Goal: Transaction & Acquisition: Purchase product/service

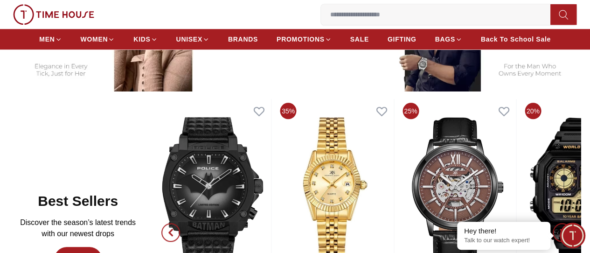
scroll to position [467, 0]
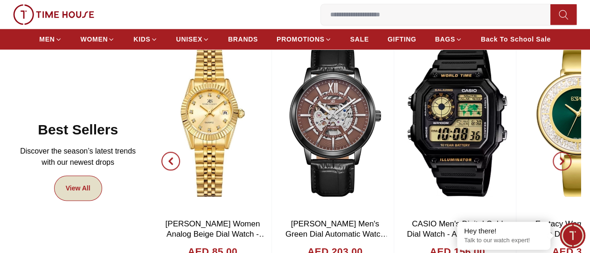
click at [102, 179] on link "View All" at bounding box center [78, 187] width 48 height 25
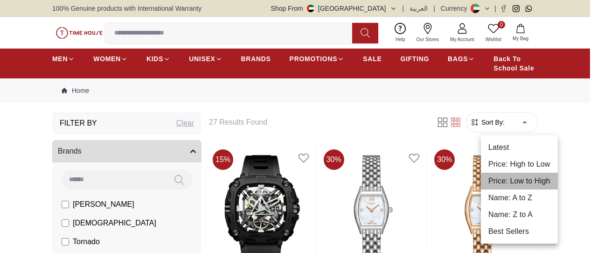
click at [527, 179] on li "Price: Low to High" at bounding box center [519, 181] width 77 height 17
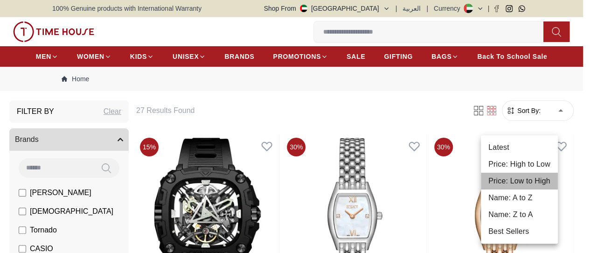
type input "*"
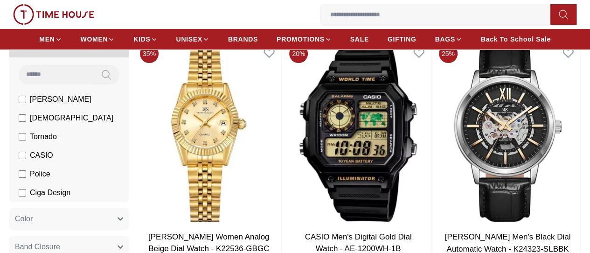
scroll to position [233, 0]
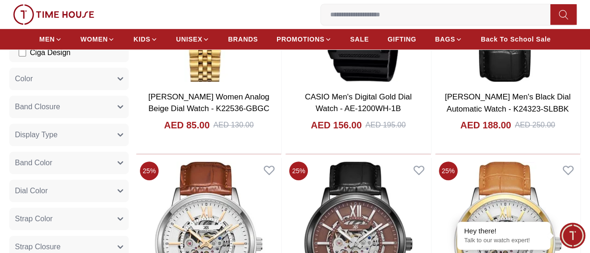
click at [57, 140] on span "Display Type" at bounding box center [36, 134] width 42 height 11
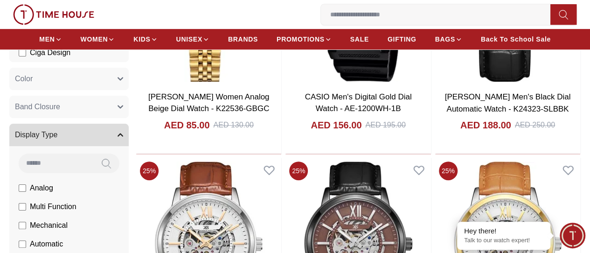
click at [57, 140] on span "Display Type" at bounding box center [36, 134] width 42 height 11
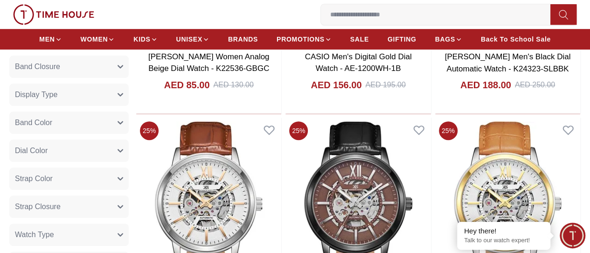
scroll to position [327, 0]
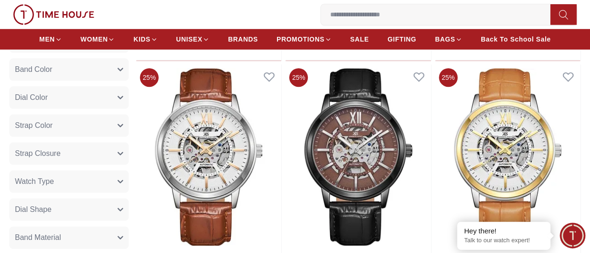
click at [54, 187] on span "Watch Type" at bounding box center [34, 181] width 39 height 11
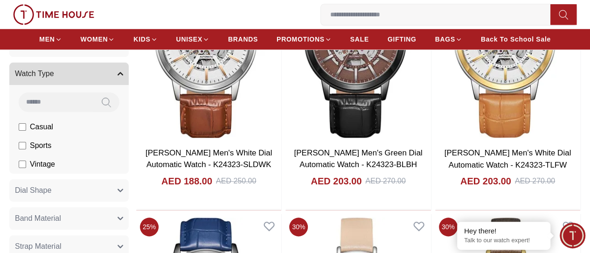
scroll to position [420, 0]
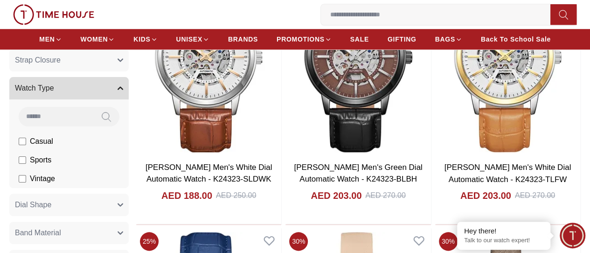
click at [54, 94] on span "Watch Type" at bounding box center [34, 88] width 39 height 11
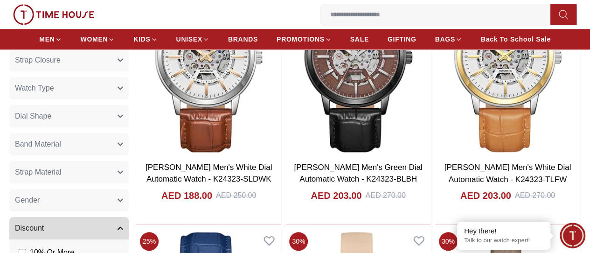
click at [62, 178] on span "Strap Material" at bounding box center [38, 172] width 47 height 11
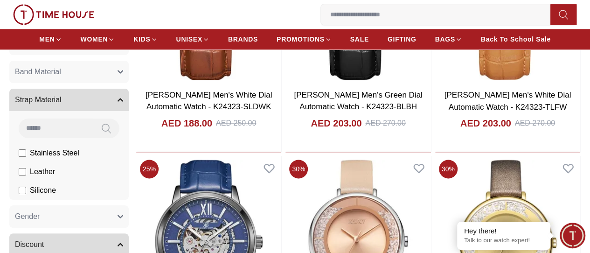
scroll to position [513, 0]
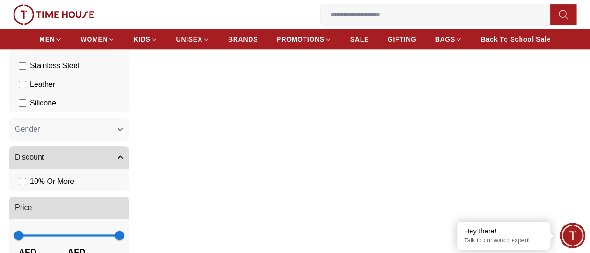
scroll to position [513, 0]
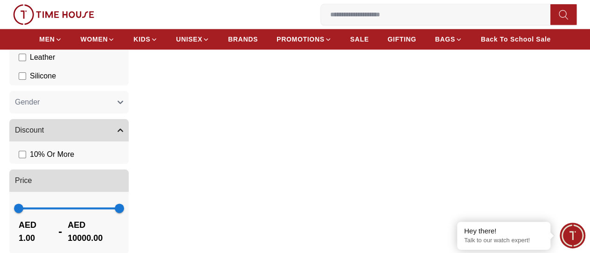
click at [126, 112] on button "Gender" at bounding box center [68, 102] width 119 height 22
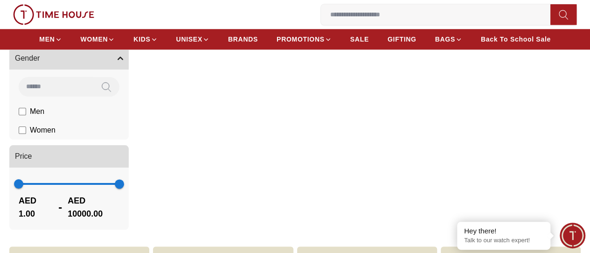
scroll to position [653, 0]
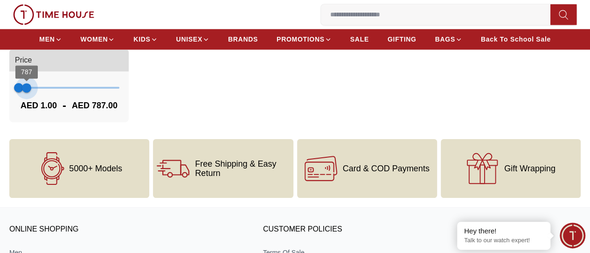
type input "***"
drag, startPoint x: 193, startPoint y: 102, endPoint x: 72, endPoint y: 110, distance: 121.1
click at [72, 110] on div "1 822 AED 1.00 - AED 822.00" at bounding box center [68, 96] width 119 height 51
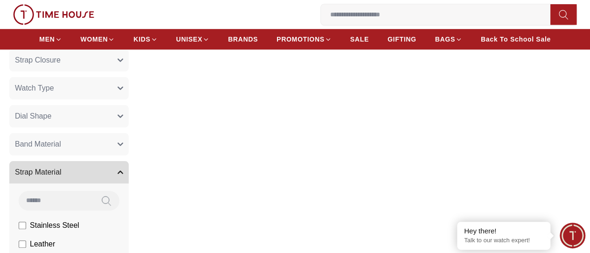
scroll to position [280, 0]
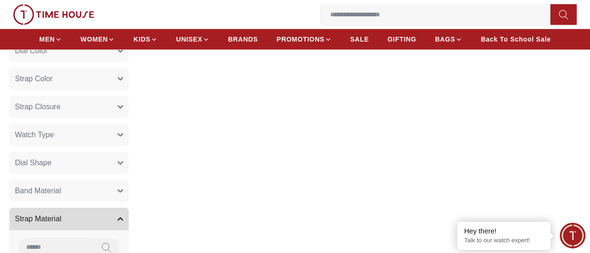
click at [117, 173] on button "Dial Shape" at bounding box center [68, 163] width 119 height 22
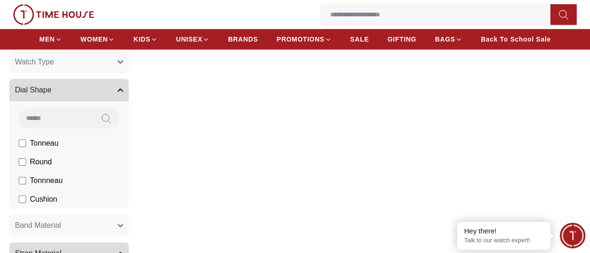
scroll to position [373, 0]
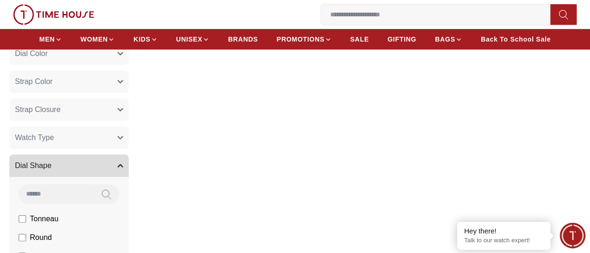
scroll to position [327, 0]
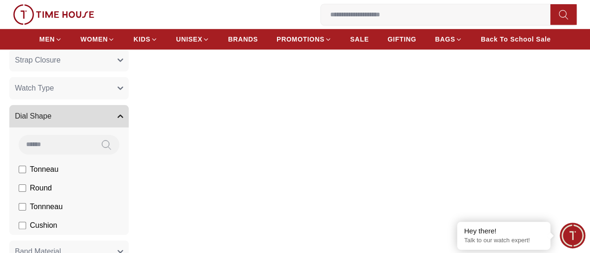
click at [0, 0] on label "Tonnneau" at bounding box center [0, 0] width 0 height 0
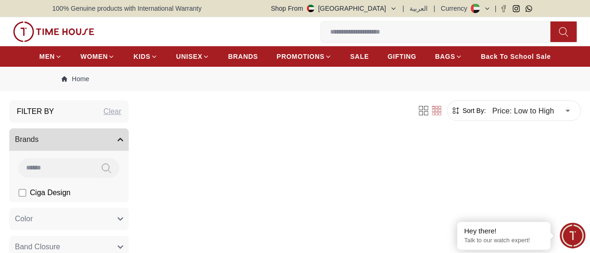
click at [91, 177] on input at bounding box center [56, 167] width 75 height 19
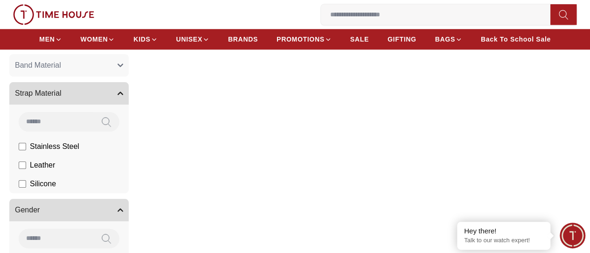
scroll to position [513, 0]
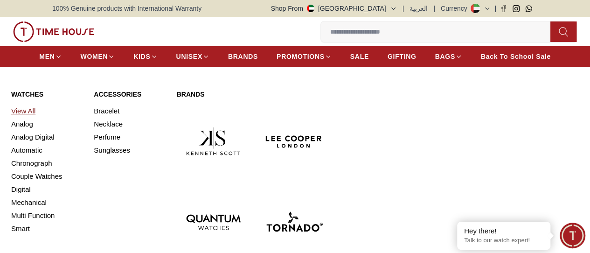
click at [18, 118] on link "View All" at bounding box center [46, 111] width 71 height 13
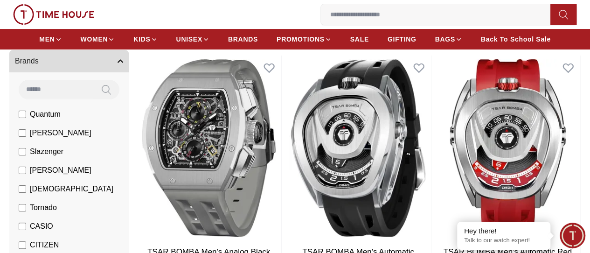
scroll to position [47, 0]
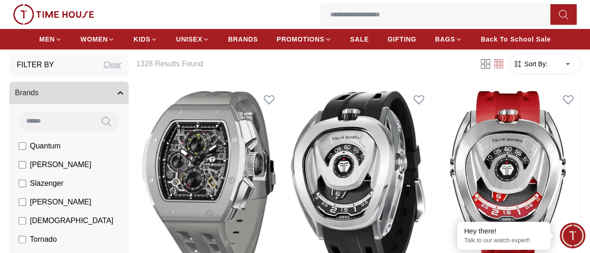
click at [509, 74] on form "Sort By: ​ ****** ​" at bounding box center [545, 64] width 72 height 21
click at [523, 69] on span "Sort By:" at bounding box center [535, 63] width 25 height 9
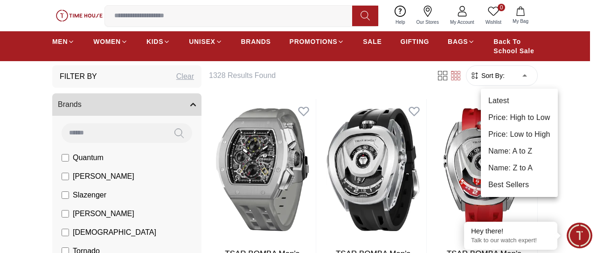
click at [521, 128] on li "Price: Low to High" at bounding box center [519, 134] width 77 height 17
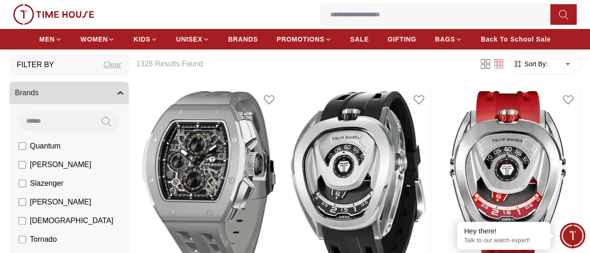
type input "*"
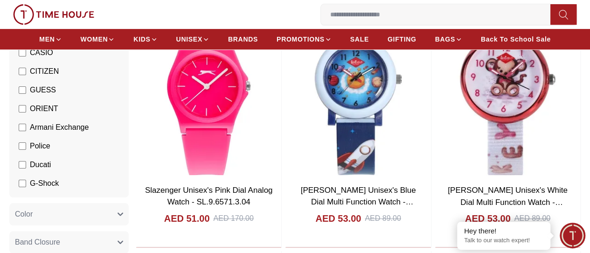
scroll to position [116, 0]
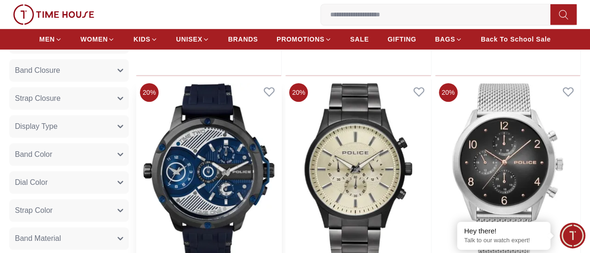
scroll to position [327, 0]
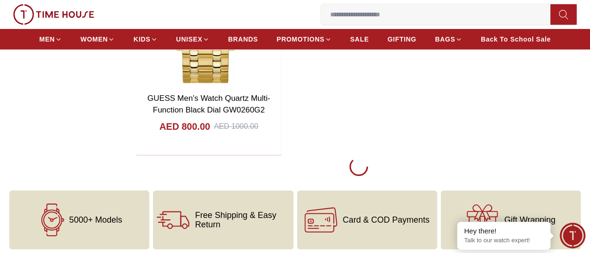
scroll to position [3552, 0]
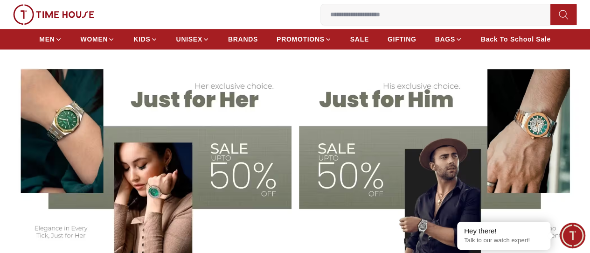
scroll to position [280, 0]
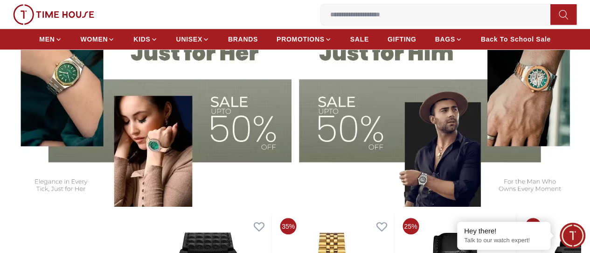
click at [332, 106] on img at bounding box center [440, 109] width 282 height 196
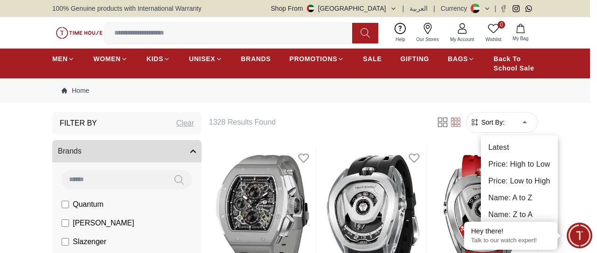
click at [515, 176] on li "Price: Low to High" at bounding box center [519, 181] width 77 height 17
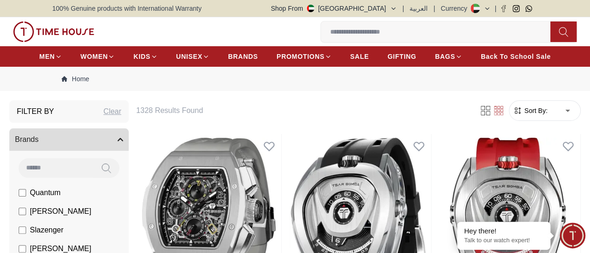
type input "*"
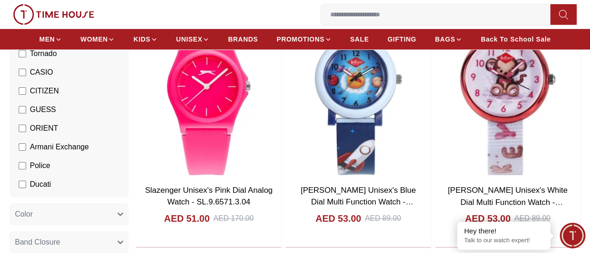
scroll to position [95, 0]
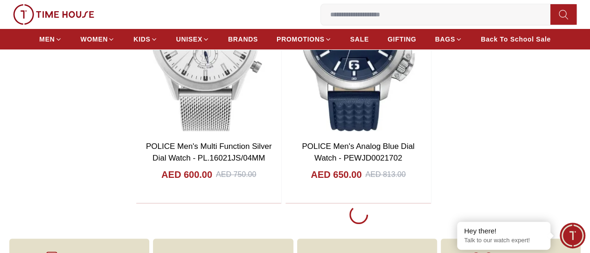
scroll to position [1910, 0]
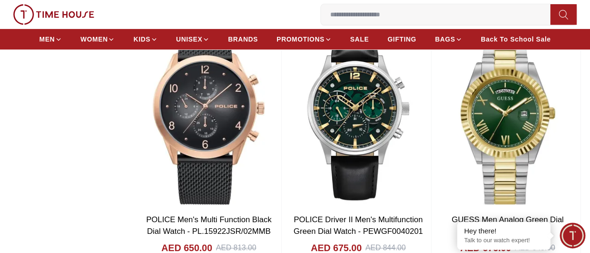
scroll to position [3552, 0]
